Goal: Navigation & Orientation: Find specific page/section

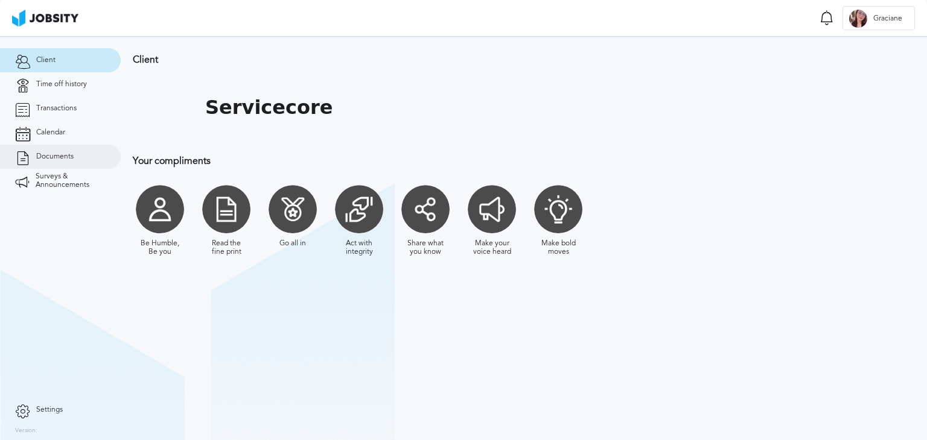
click at [52, 159] on span "Documents" at bounding box center [54, 157] width 37 height 8
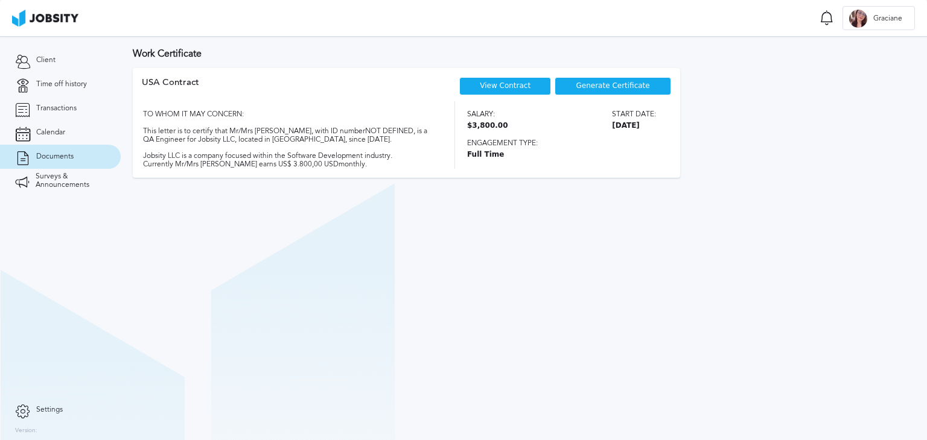
click at [510, 86] on link "View Contract" at bounding box center [505, 85] width 51 height 8
click at [677, 206] on section "Work Certificate USA [DEMOGRAPHIC_DATA] View Contract Generate Certificate TO W…" at bounding box center [524, 238] width 806 height 404
click at [53, 89] on link "Time off history" at bounding box center [60, 84] width 121 height 24
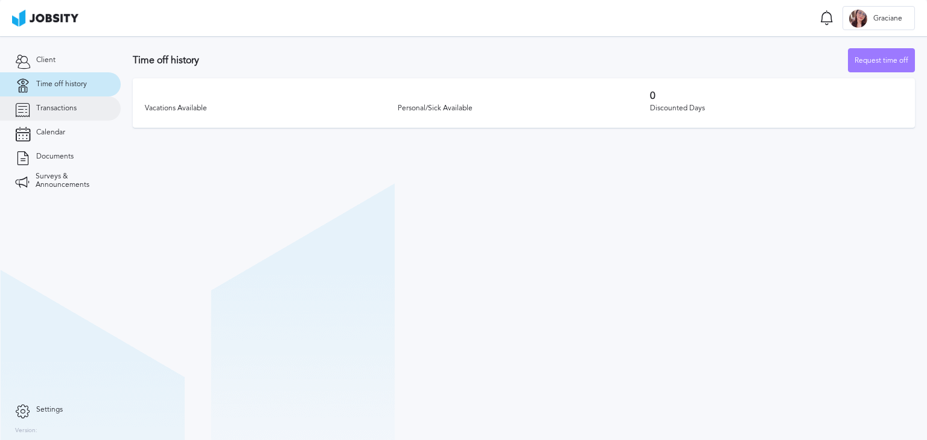
click at [46, 113] on link "Transactions" at bounding box center [60, 109] width 121 height 24
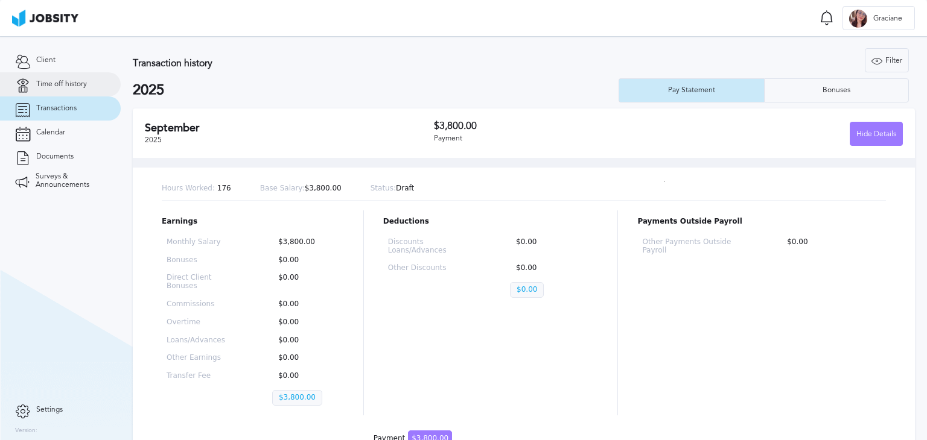
click at [49, 88] on span "Time off history" at bounding box center [61, 84] width 51 height 8
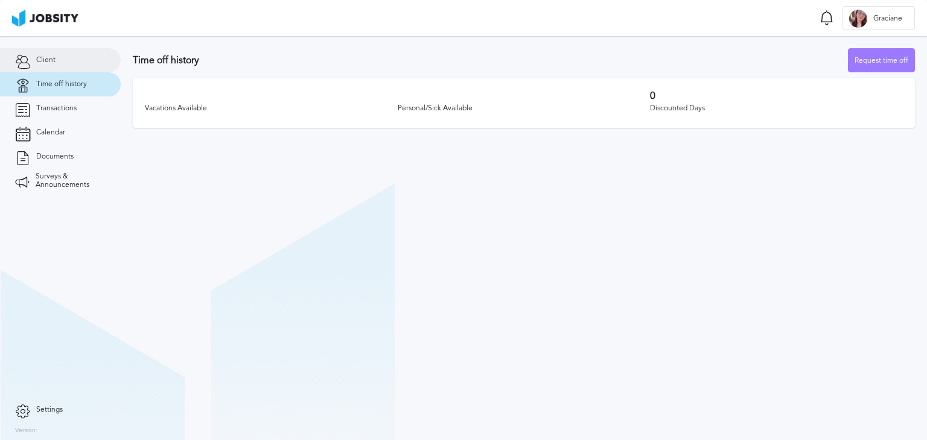
click at [53, 71] on link "Client" at bounding box center [60, 60] width 121 height 24
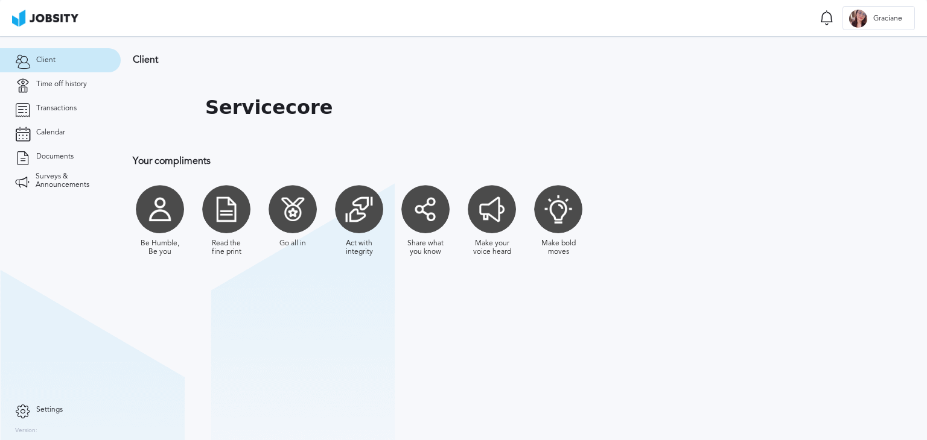
click at [725, 194] on div "Be Humble, Be you Read the fine print Go all in Act with integrity Share what y…" at bounding box center [460, 220] width 655 height 83
click at [758, 137] on div "Servicecore" at bounding box center [460, 107] width 655 height 60
click at [31, 413] on link "Settings" at bounding box center [60, 410] width 121 height 24
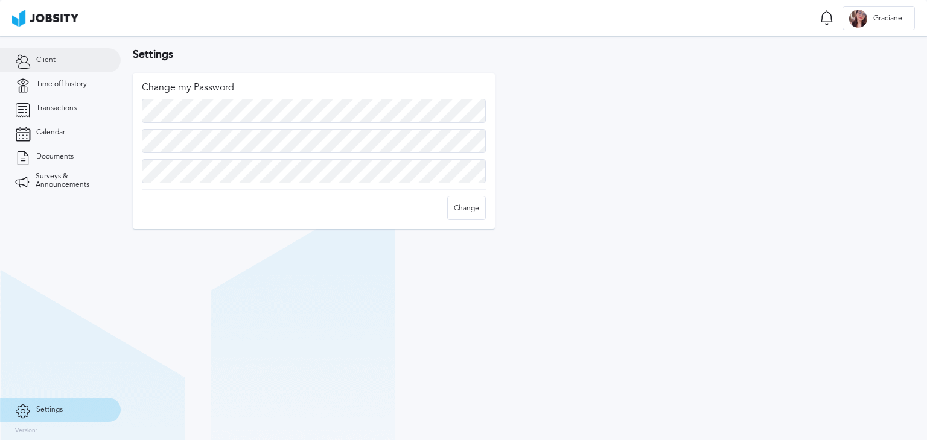
click at [46, 63] on span "Client" at bounding box center [45, 60] width 19 height 8
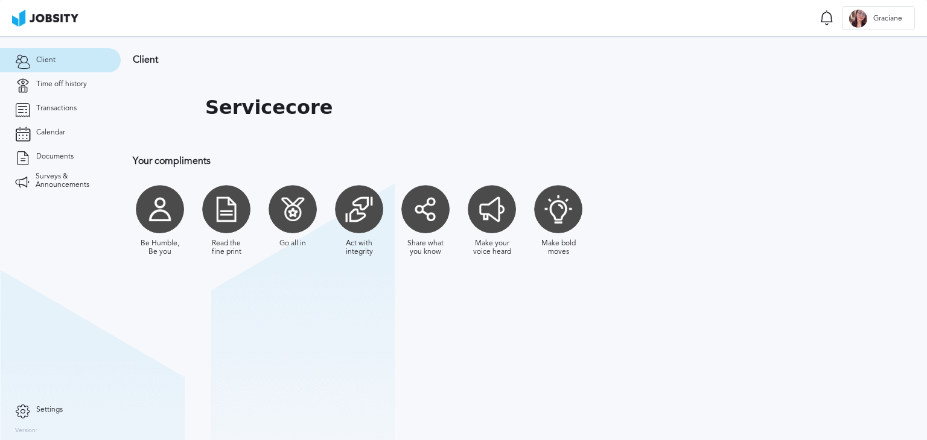
click at [48, 15] on img at bounding box center [45, 18] width 66 height 17
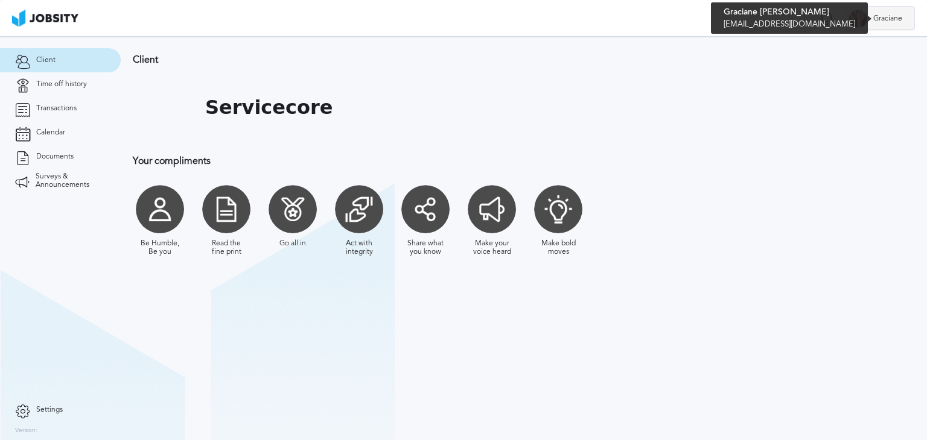
click at [860, 19] on div at bounding box center [858, 19] width 18 height 18
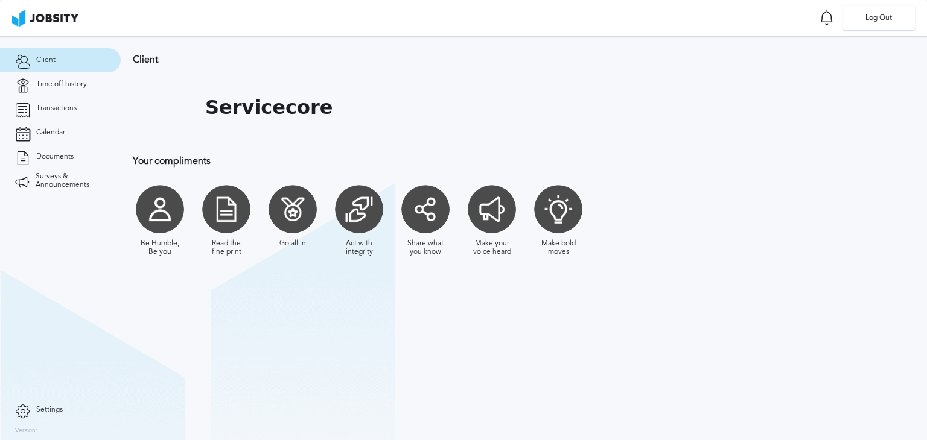
click at [784, 65] on div "Log Out" at bounding box center [463, 220] width 927 height 440
click at [41, 158] on span "Documents" at bounding box center [54, 157] width 37 height 8
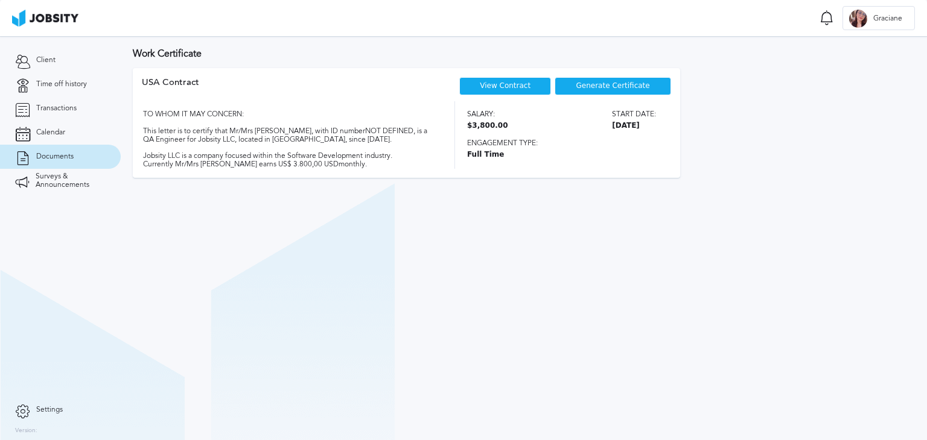
click at [241, 206] on section "Work Certificate USA [DEMOGRAPHIC_DATA] View Contract Generate Certificate TO W…" at bounding box center [524, 238] width 806 height 404
click at [46, 64] on span "Client" at bounding box center [45, 60] width 19 height 8
